Goal: Navigation & Orientation: Find specific page/section

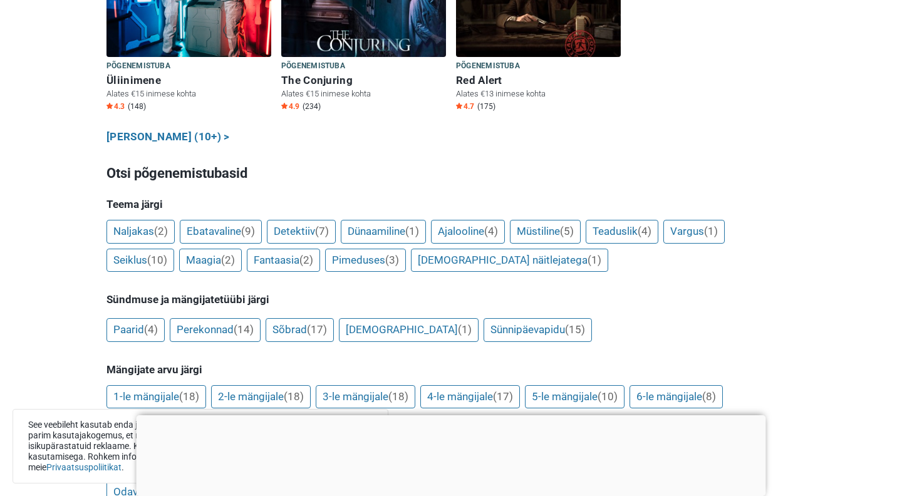
scroll to position [1027, 0]
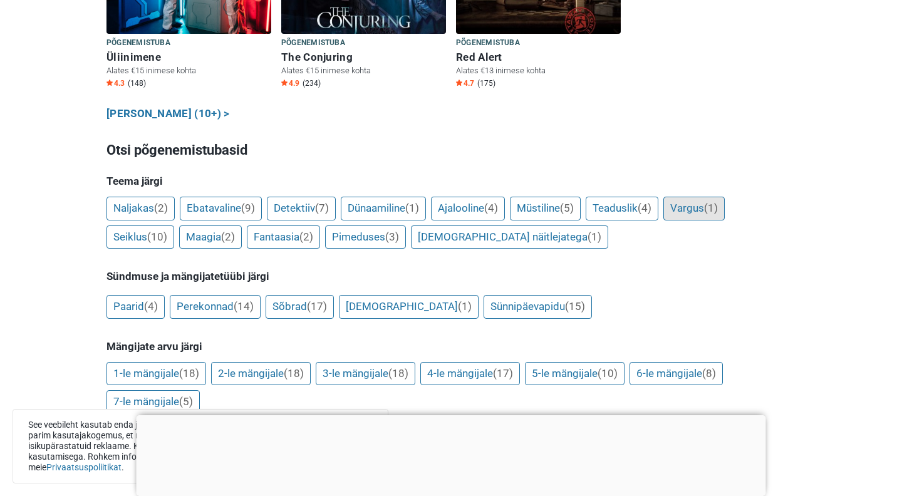
click at [706, 197] on link "Vargus (1)" at bounding box center [694, 209] width 61 height 24
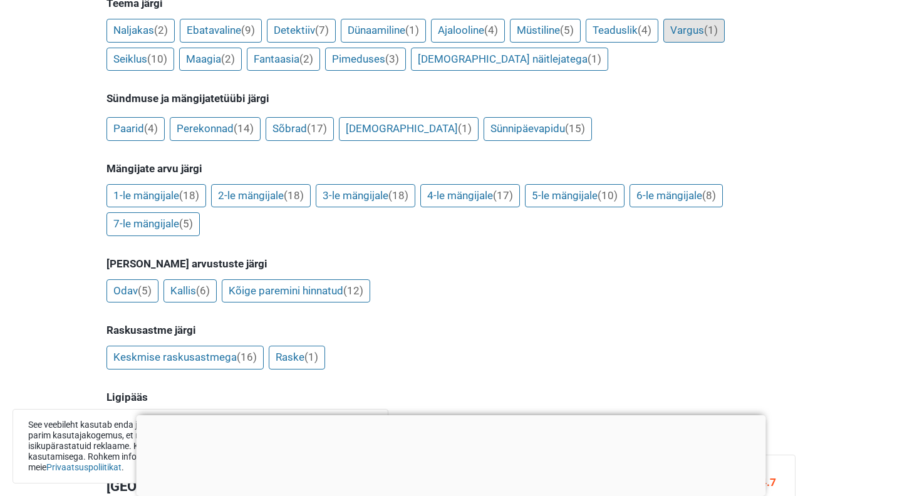
scroll to position [1185, 0]
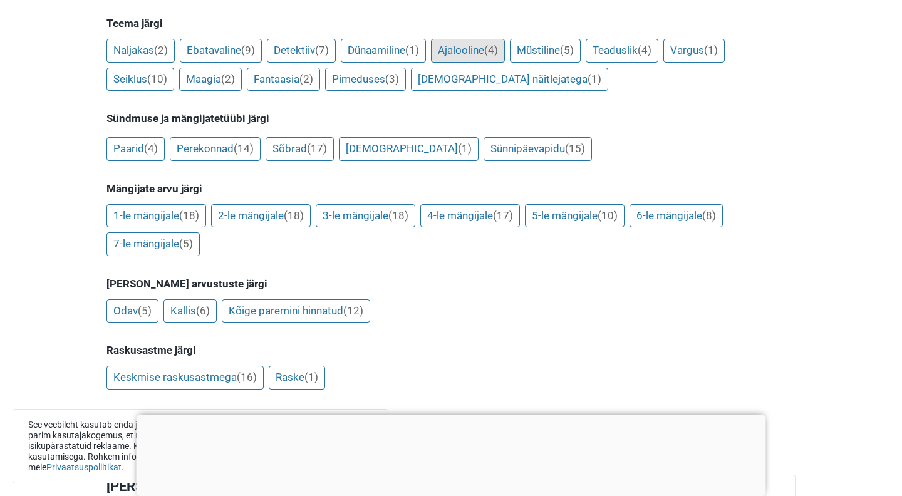
click at [488, 39] on link "Ajalooline (4)" at bounding box center [468, 51] width 74 height 24
click at [280, 39] on link "Detektiiv (7)" at bounding box center [301, 51] width 69 height 24
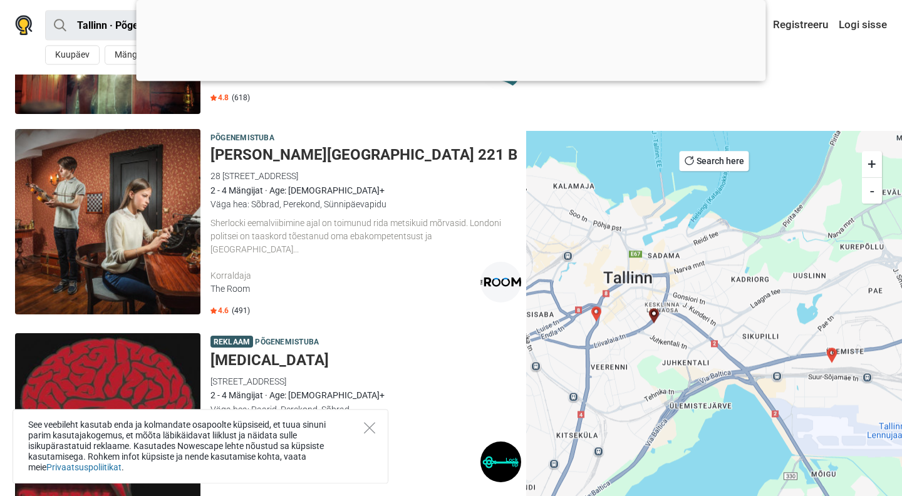
scroll to position [445, 0]
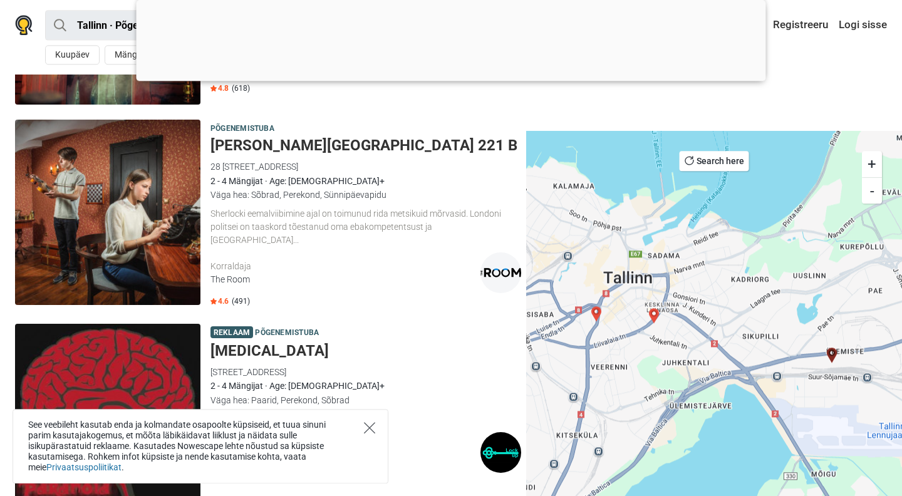
click at [369, 432] on icon "Close" at bounding box center [369, 427] width 11 height 11
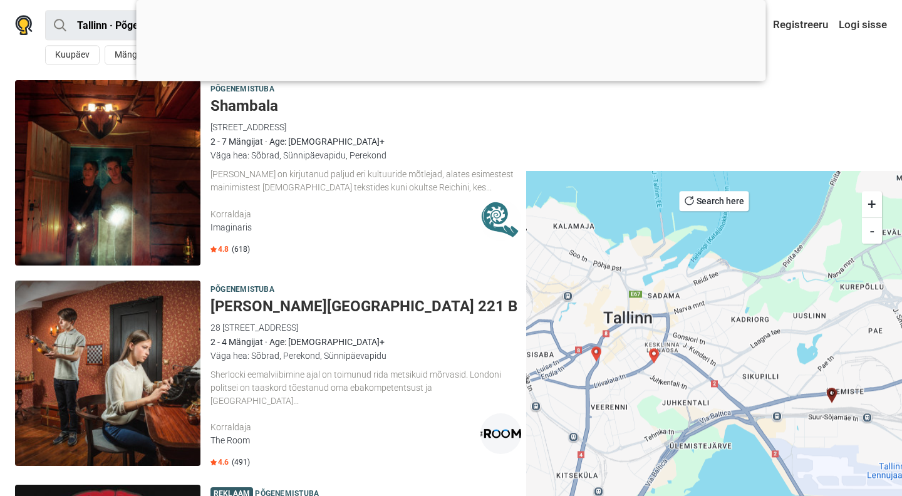
scroll to position [321, 0]
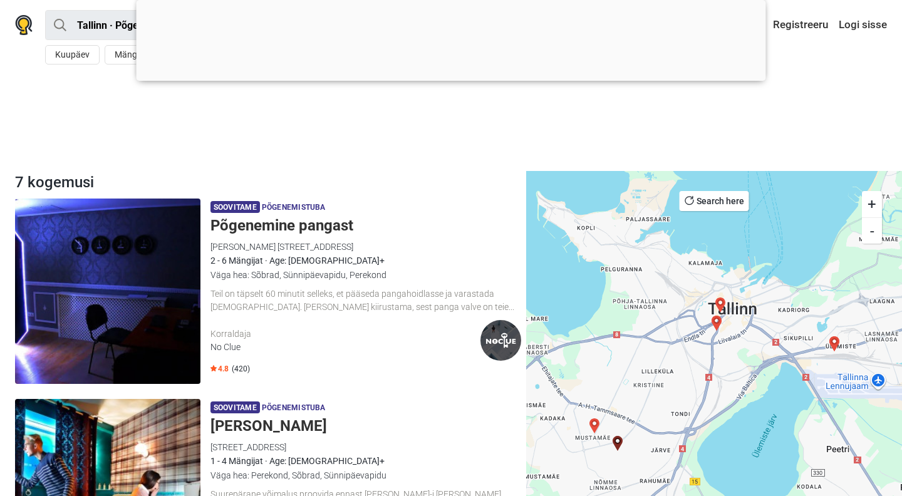
click at [310, 225] on h5 "Põgenemine pangast" at bounding box center [366, 226] width 311 height 18
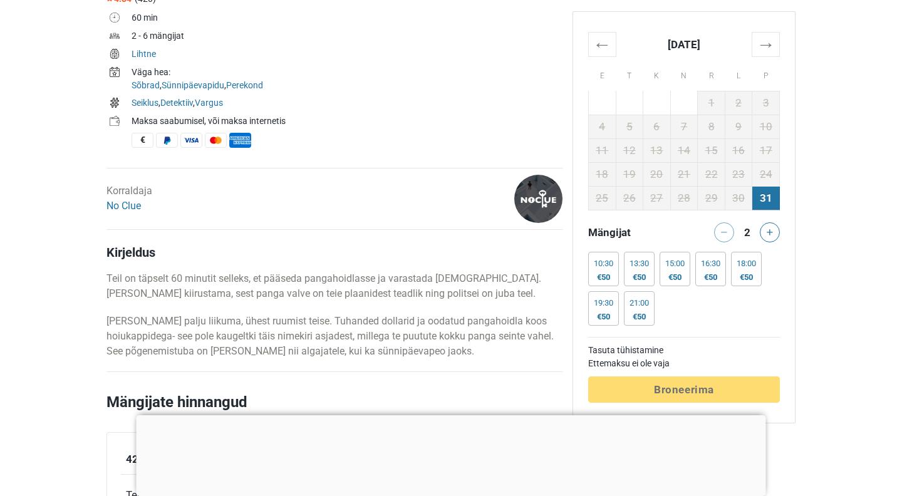
scroll to position [451, 0]
